Goal: Task Accomplishment & Management: Manage account settings

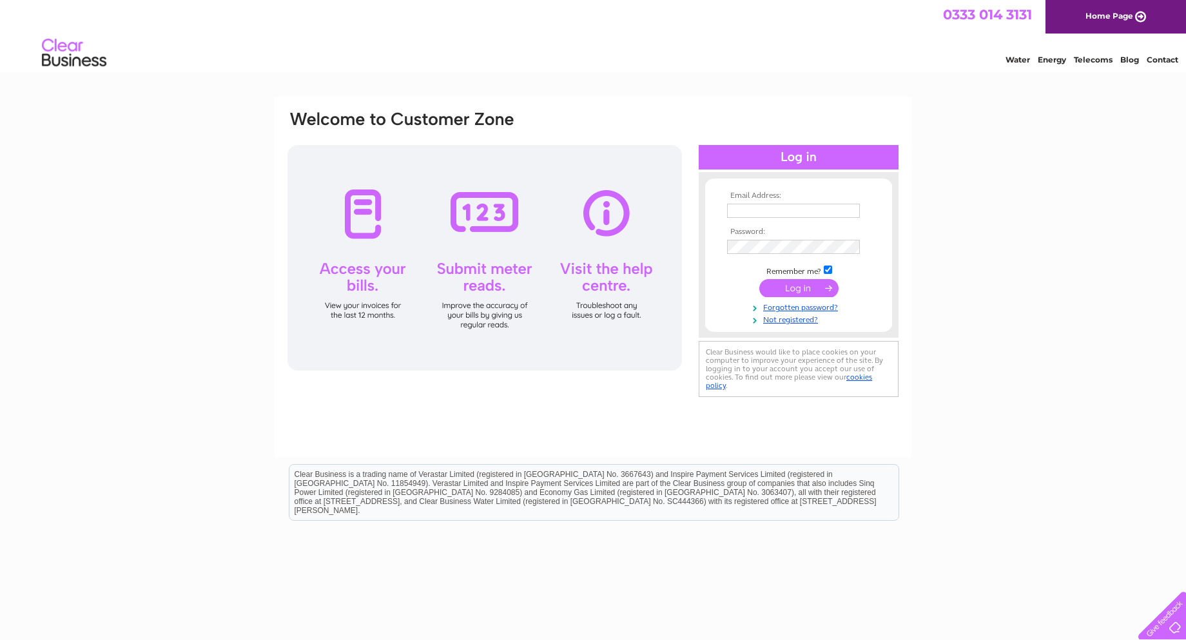
type input "[EMAIL_ADDRESS][DOMAIN_NAME]"
click at [810, 284] on input "submit" at bounding box center [798, 288] width 79 height 18
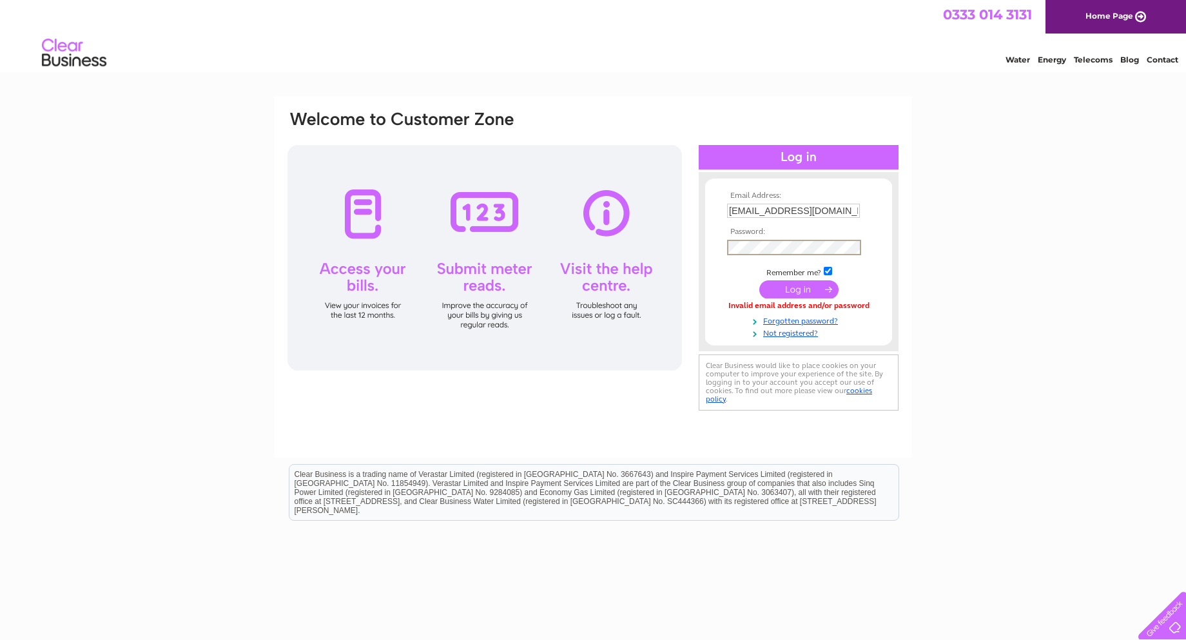
click at [567, 253] on div "Email Address: [EMAIL_ADDRESS][DOMAIN_NAME] Password:" at bounding box center [593, 262] width 614 height 304
click at [759, 280] on input "submit" at bounding box center [798, 289] width 79 height 18
click at [615, 251] on div "Email Address: storm3739@yahoo.co.uk Password:" at bounding box center [593, 256] width 614 height 292
click at [808, 295] on input "submit" at bounding box center [798, 289] width 79 height 18
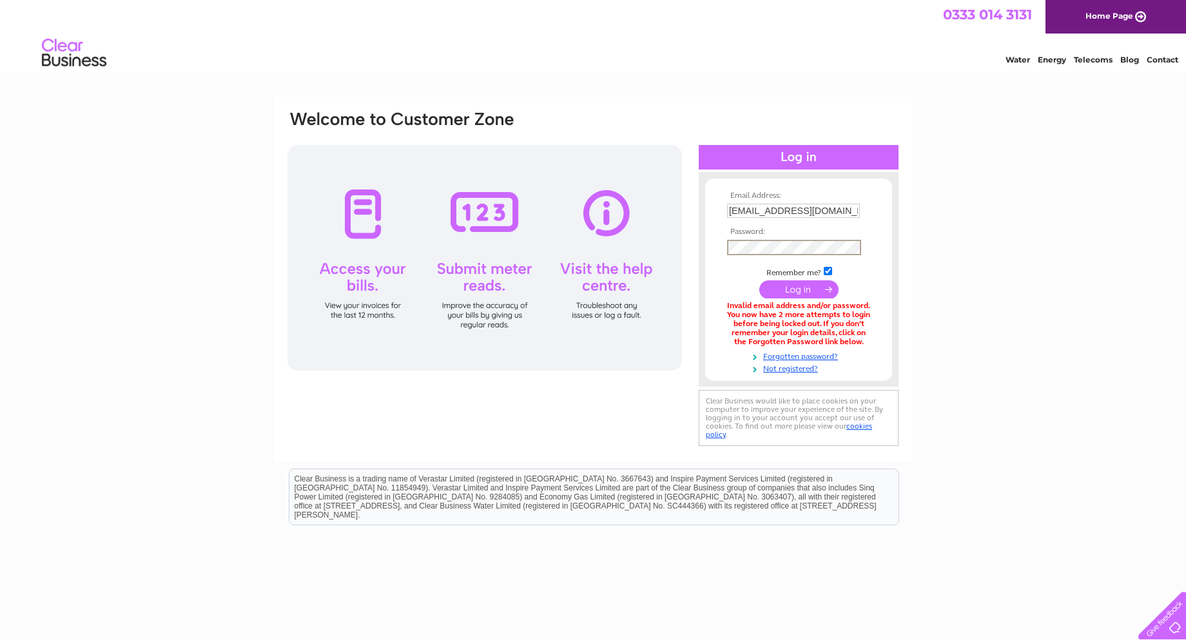
click at [468, 243] on div "Email Address: [EMAIL_ADDRESS][DOMAIN_NAME] Password:" at bounding box center [593, 280] width 614 height 340
click at [765, 286] on input "submit" at bounding box center [798, 288] width 79 height 18
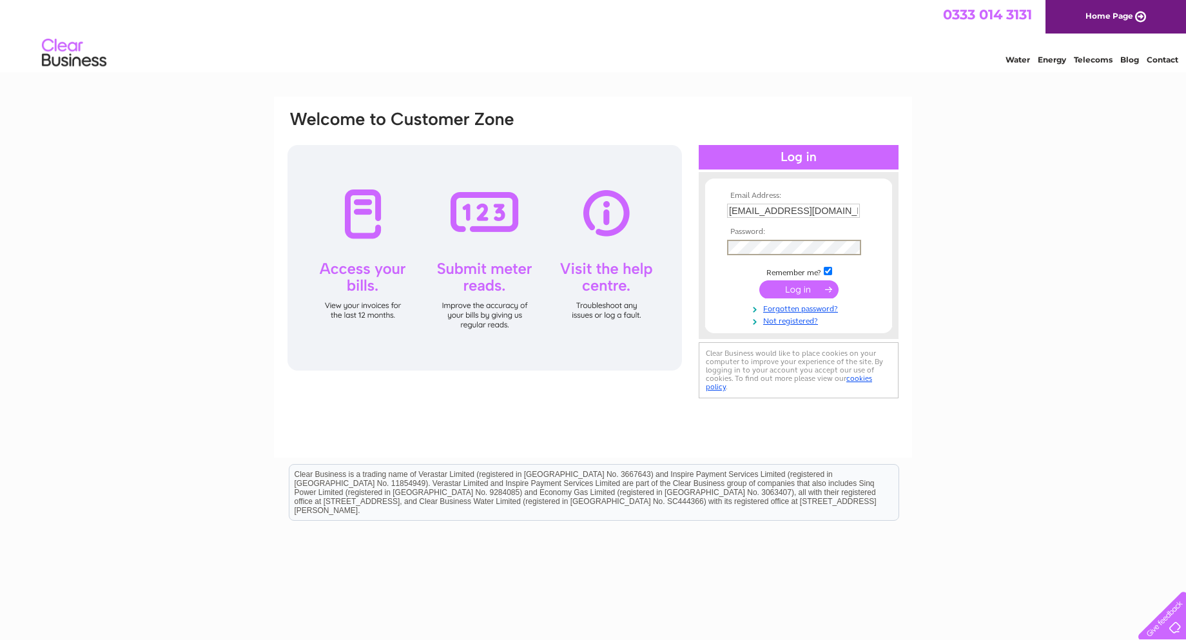
click at [599, 237] on div "Email Address: [EMAIL_ADDRESS][DOMAIN_NAME] Password:" at bounding box center [593, 256] width 614 height 292
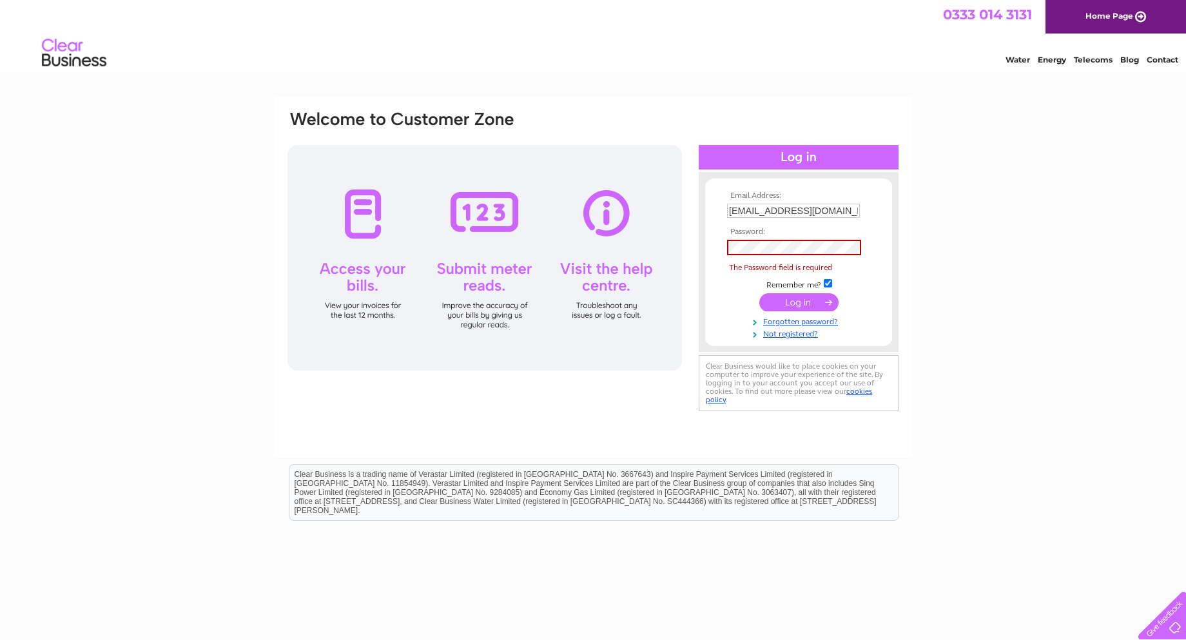
click at [1053, 244] on div "Email Address: storm3739@yahoo.co.uk Password: Forgotten password?" at bounding box center [593, 387] width 1186 height 581
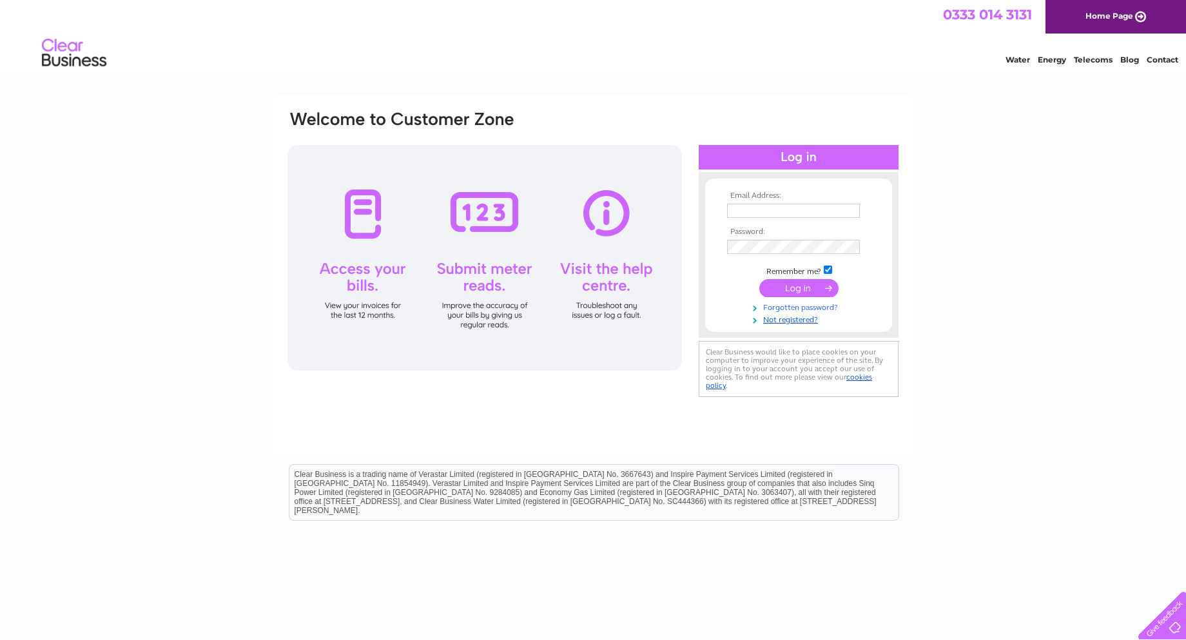
type input "[EMAIL_ADDRESS][DOMAIN_NAME]"
click at [794, 302] on link "Forgotten password?" at bounding box center [800, 306] width 146 height 12
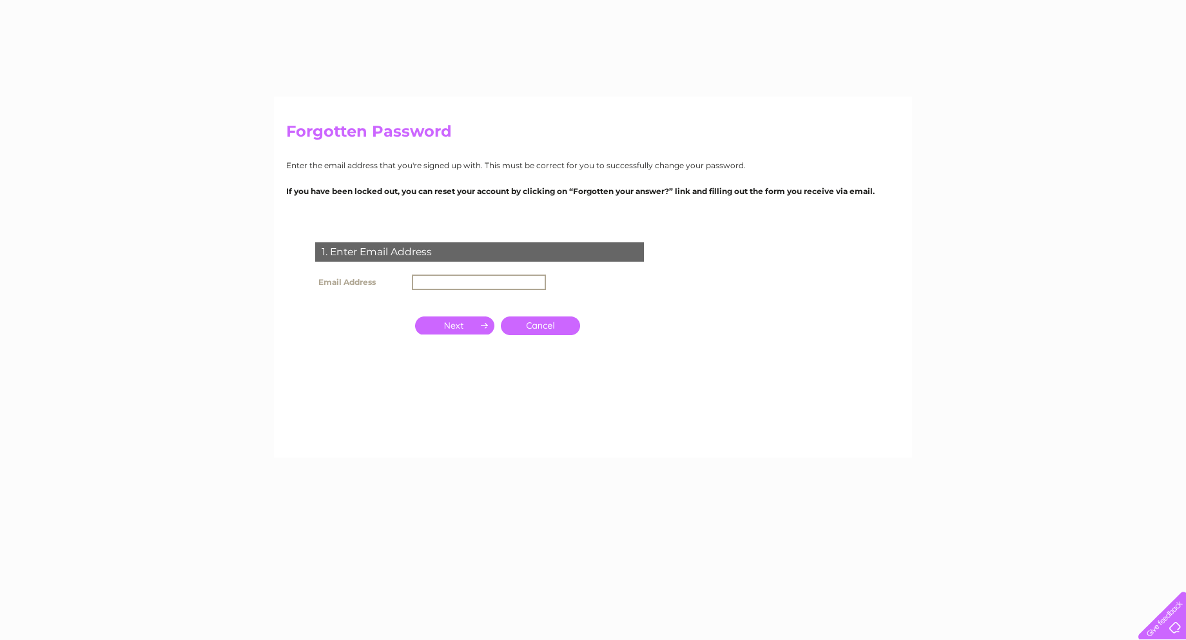
click at [483, 283] on input "text" at bounding box center [479, 282] width 134 height 15
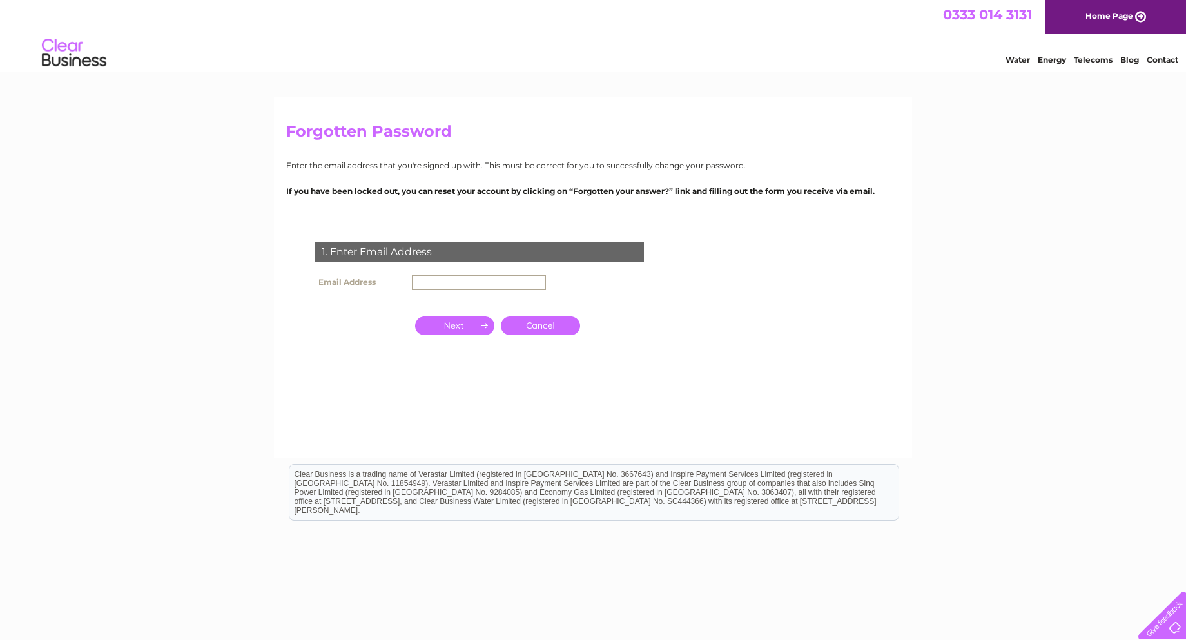
type input "[EMAIL_ADDRESS][DOMAIN_NAME]"
click at [475, 326] on input "button" at bounding box center [454, 324] width 79 height 18
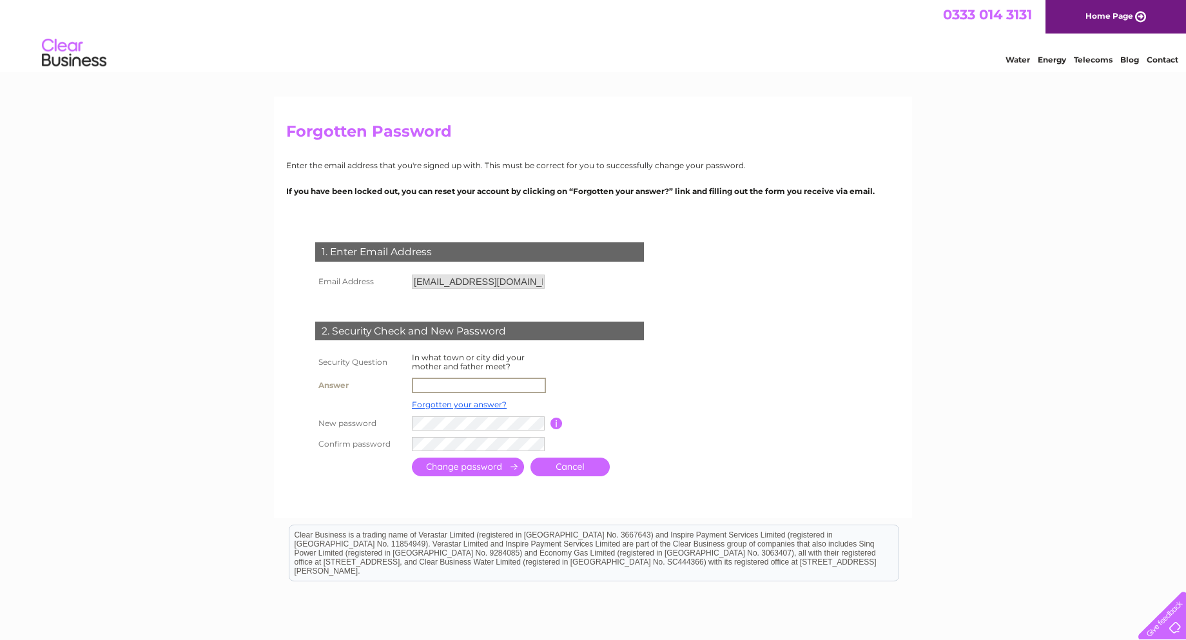
click at [506, 389] on input "text" at bounding box center [479, 385] width 134 height 15
type input "dewsbury"
click at [461, 422] on tbody "Security Question In what town or city did your mother and father meet? Answer …" at bounding box center [495, 402] width 366 height 104
click at [412, 458] on input "submit" at bounding box center [468, 467] width 112 height 19
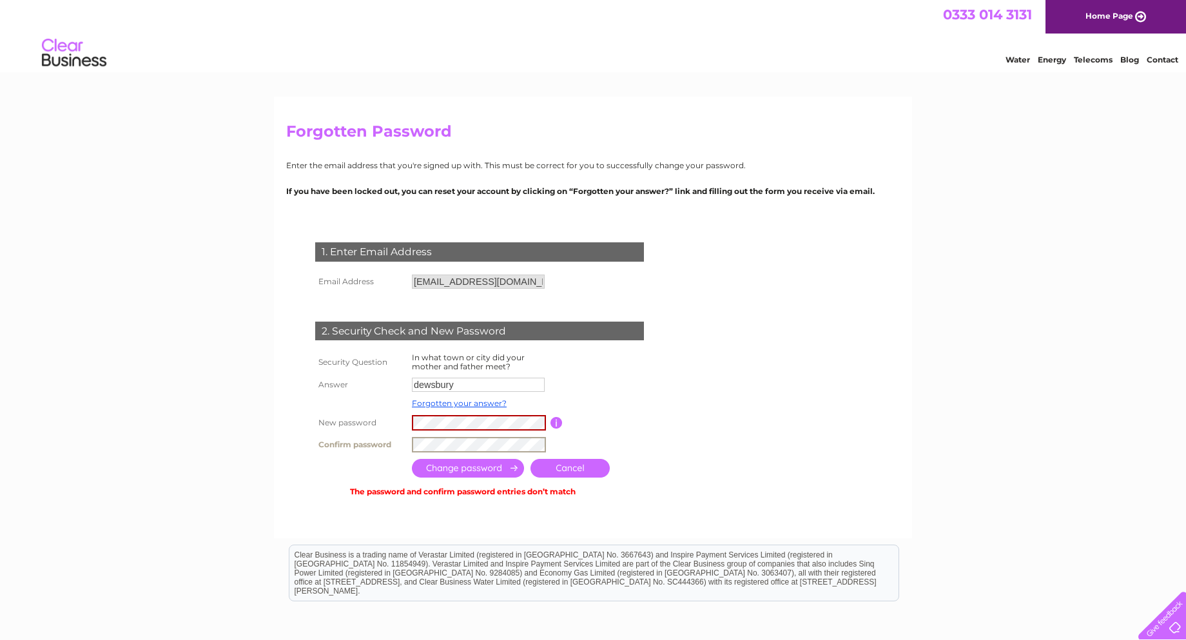
click at [712, 508] on form "1. Enter Email Address Email Address storm3739@yahoo.co.uk Cancel" at bounding box center [593, 371] width 614 height 309
click at [235, 427] on div "Forgotten Password Enter the email address that you're signed up with. This mus…" at bounding box center [593, 428] width 1186 height 662
click at [331, 444] on tr "Confirm password" at bounding box center [495, 445] width 366 height 22
click at [400, 479] on th at bounding box center [360, 468] width 97 height 25
click at [451, 471] on input "submit" at bounding box center [468, 468] width 112 height 19
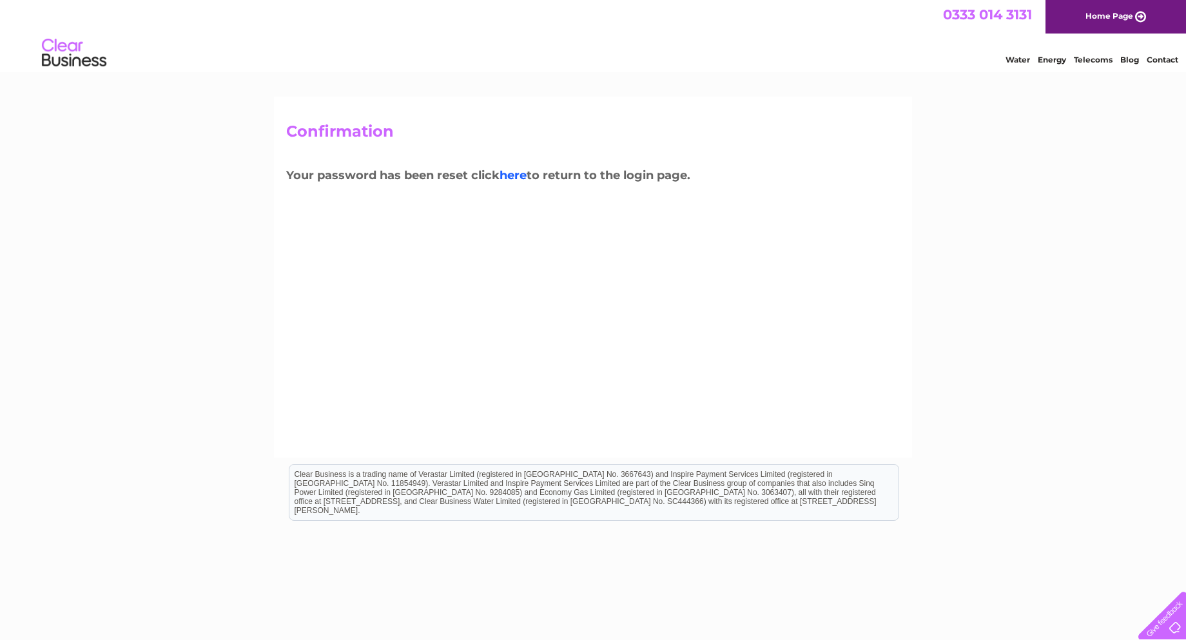
click at [514, 171] on link "here" at bounding box center [513, 175] width 27 height 14
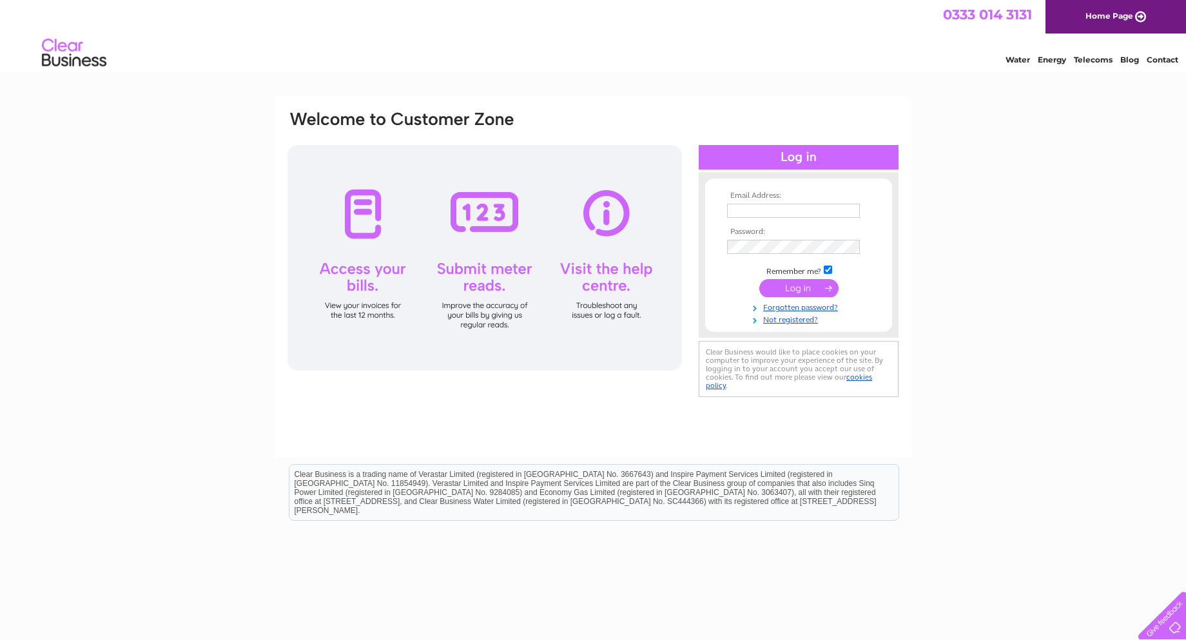
type input "[EMAIL_ADDRESS][DOMAIN_NAME]"
click at [576, 245] on div "Email Address: [EMAIL_ADDRESS][DOMAIN_NAME] Password:" at bounding box center [593, 256] width 614 height 292
click at [989, 325] on div "Email Address: storm3739@yahoo.co.uk Password: Forgotten password?" at bounding box center [593, 387] width 1186 height 581
click at [812, 286] on input "submit" at bounding box center [798, 288] width 79 height 18
